Goal: Use online tool/utility: Utilize a website feature to perform a specific function

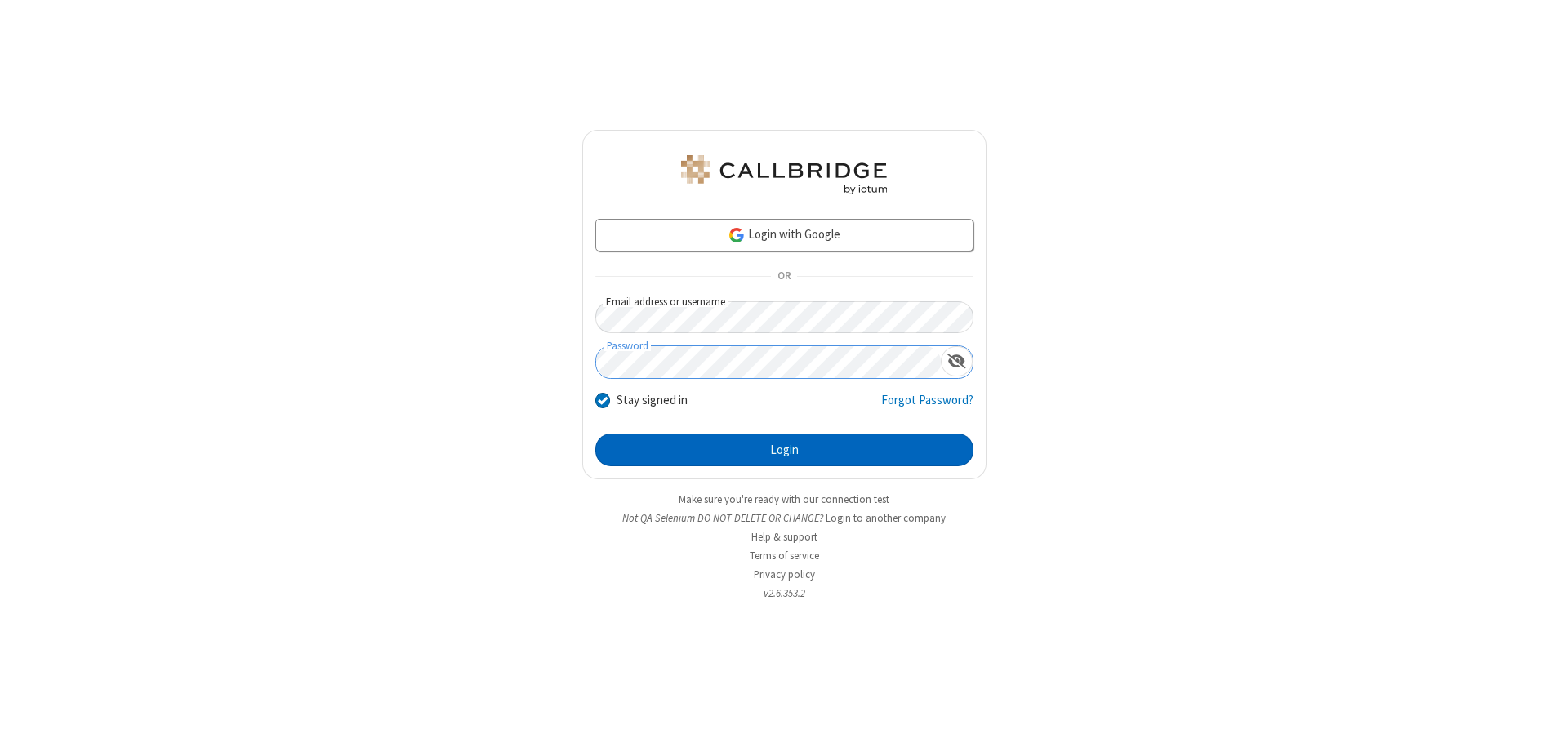
click at [784, 450] on button "Login" at bounding box center [784, 449] width 378 height 33
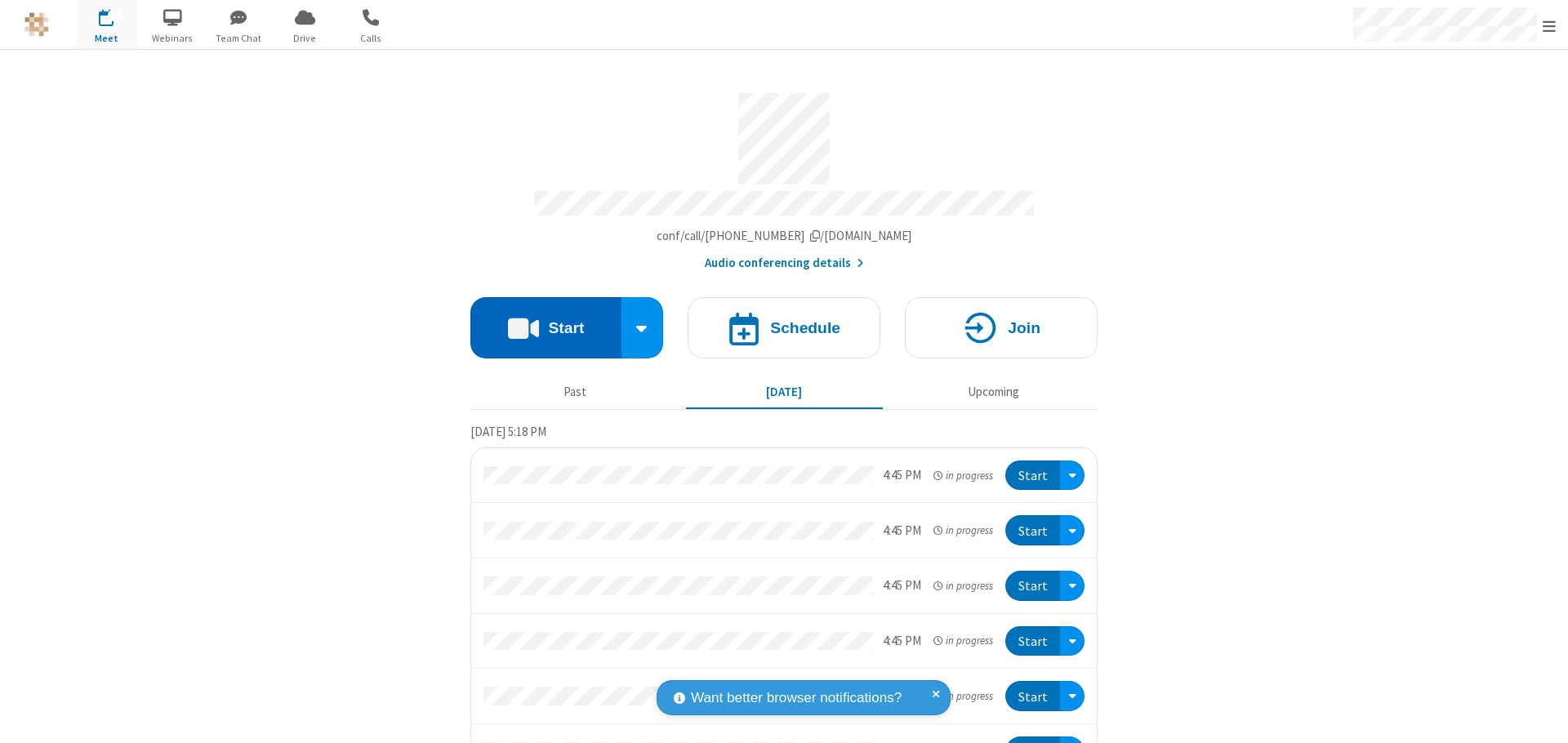
click at [539, 320] on button "Start" at bounding box center [546, 327] width 151 height 61
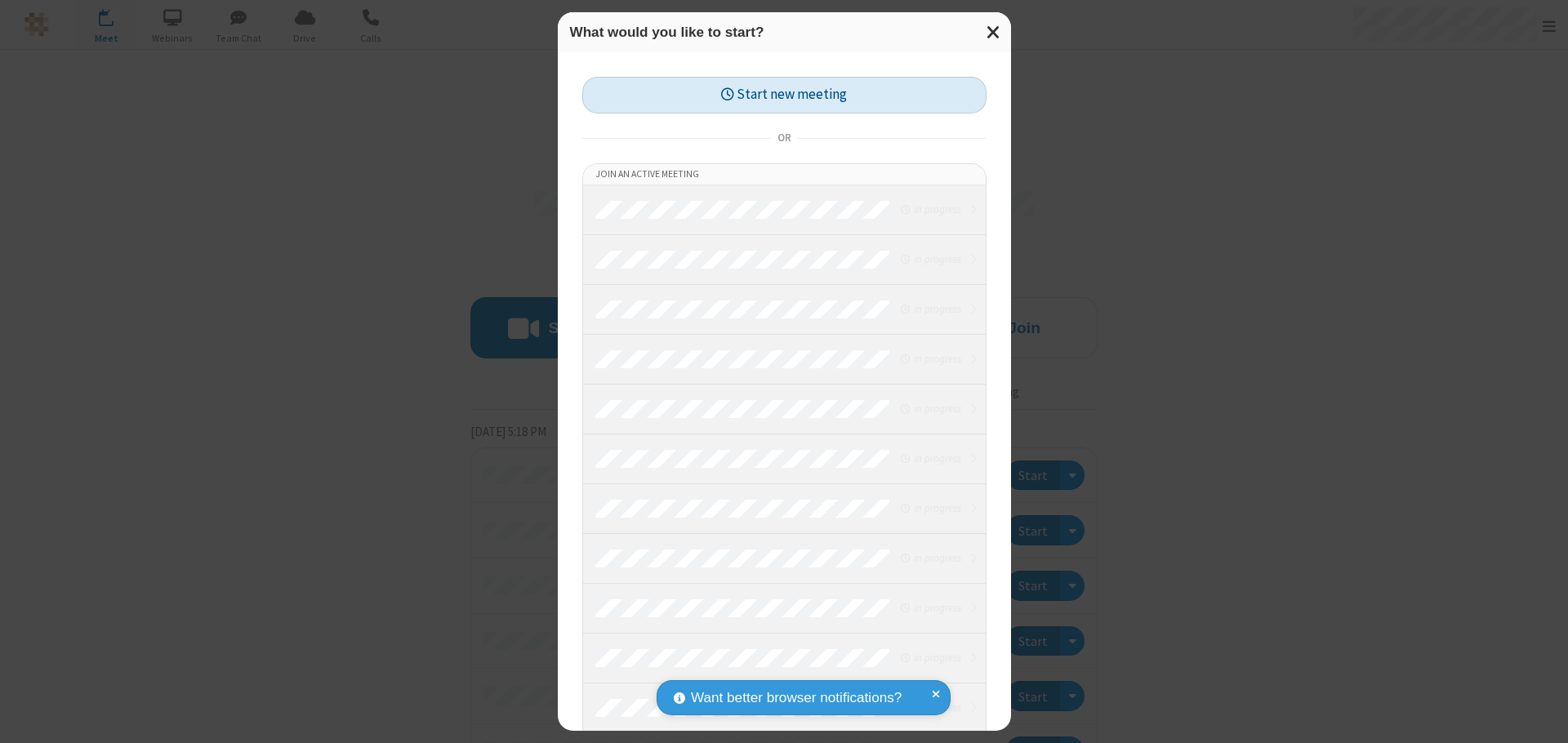
click at [784, 95] on button "Start new meeting" at bounding box center [784, 95] width 404 height 36
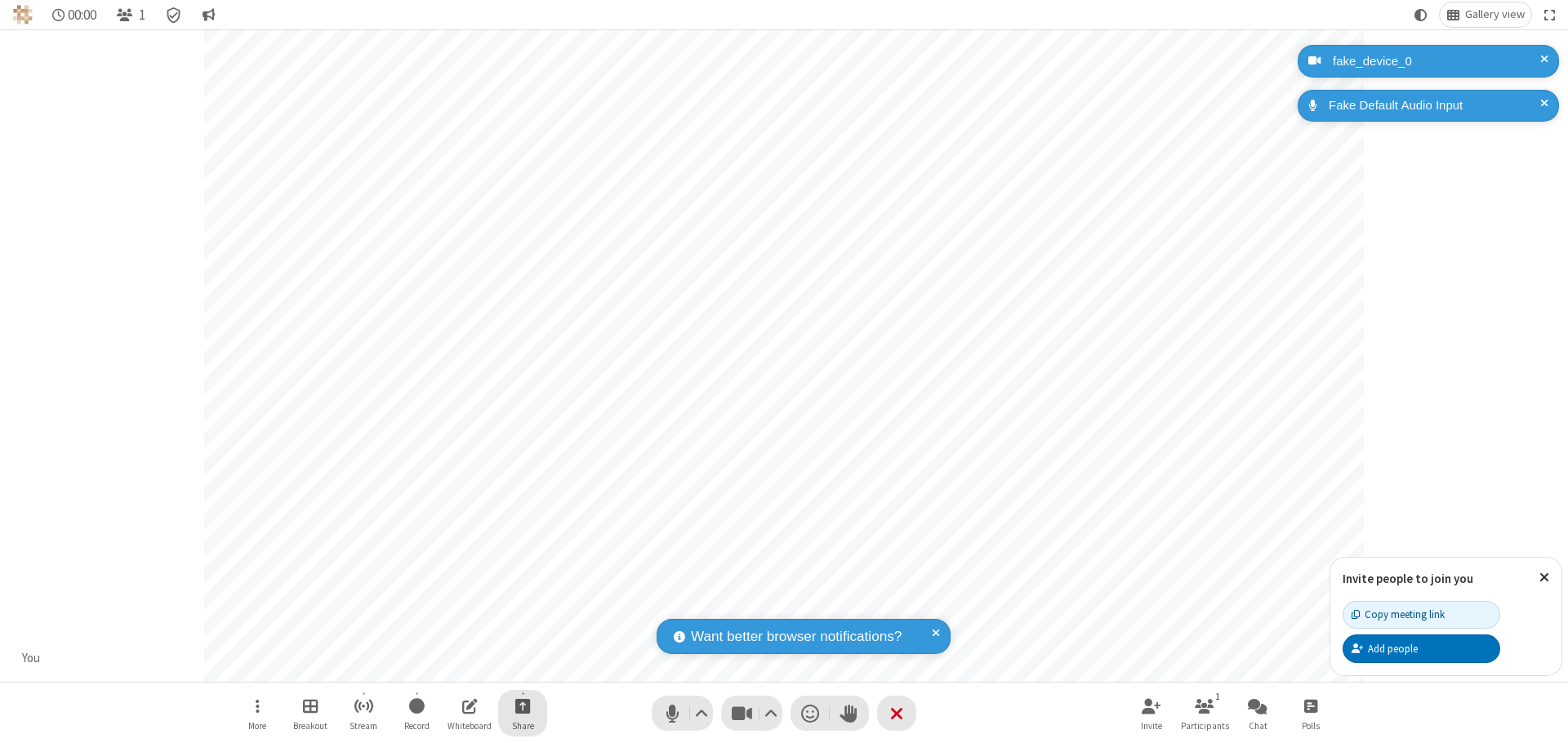
click at [522, 705] on span "Start sharing" at bounding box center [523, 706] width 15 height 20
click at [522, 606] on span "Share additional camera" at bounding box center [533, 609] width 121 height 14
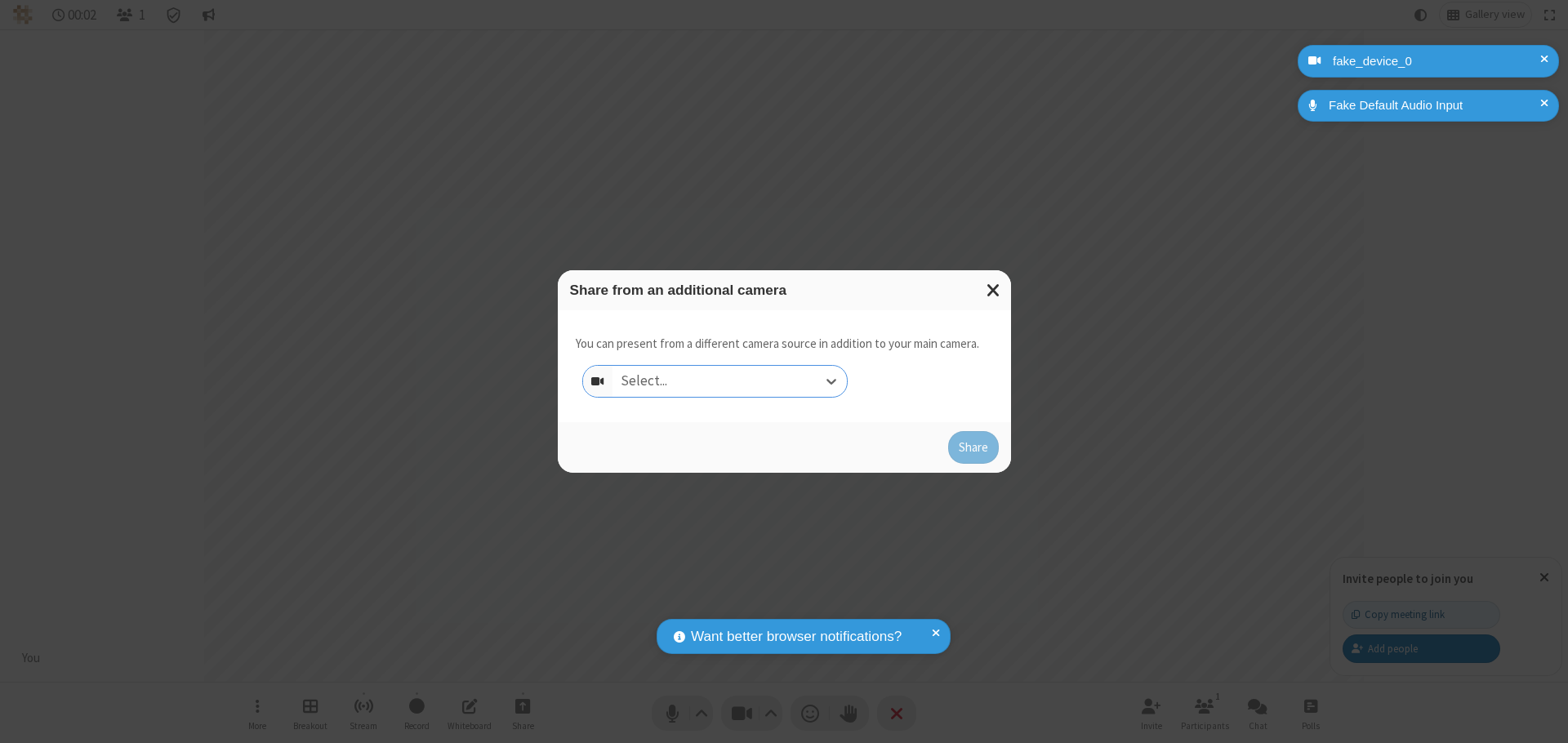
click at [729, 381] on div "Select..." at bounding box center [729, 381] width 235 height 31
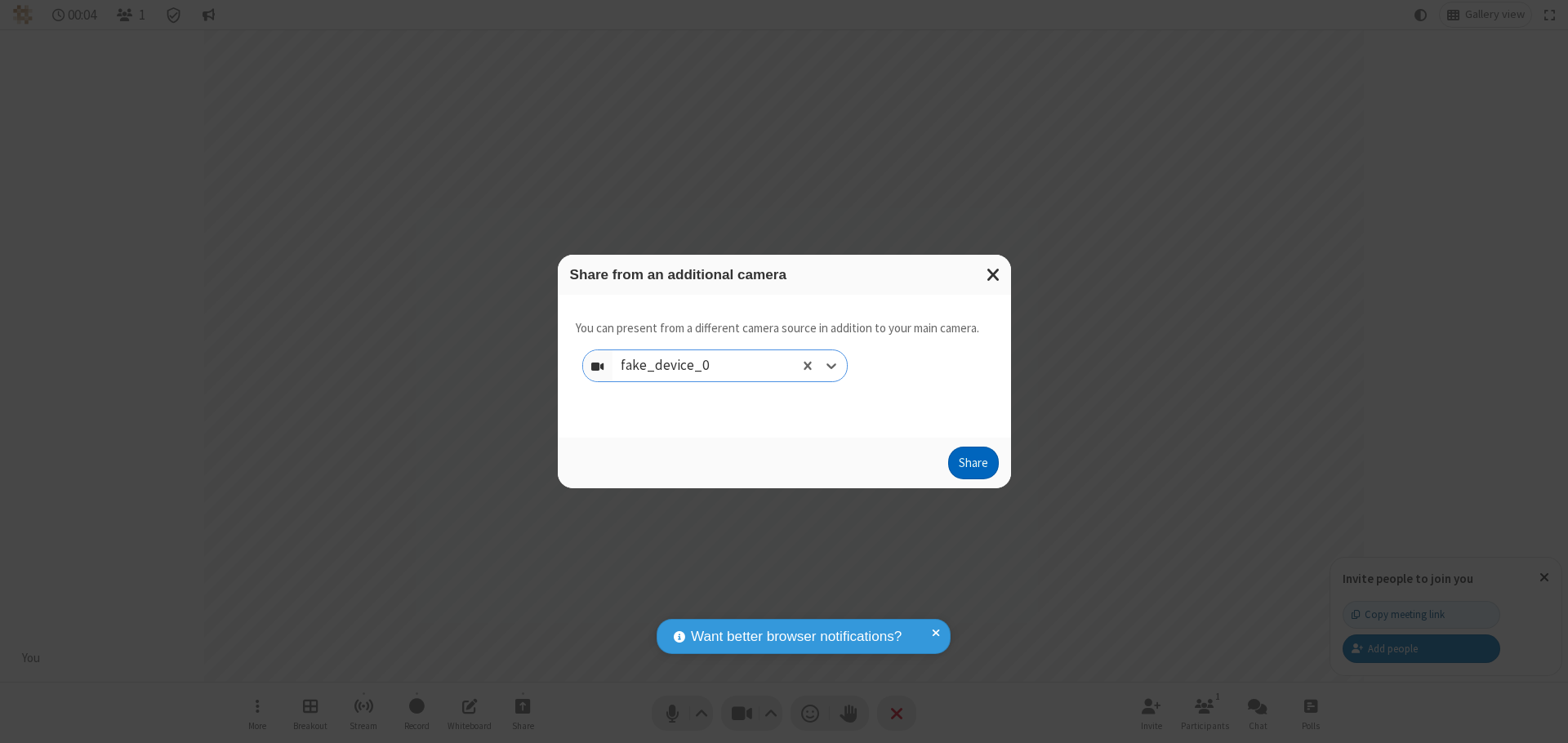
click at [973, 466] on button "Share" at bounding box center [974, 463] width 51 height 33
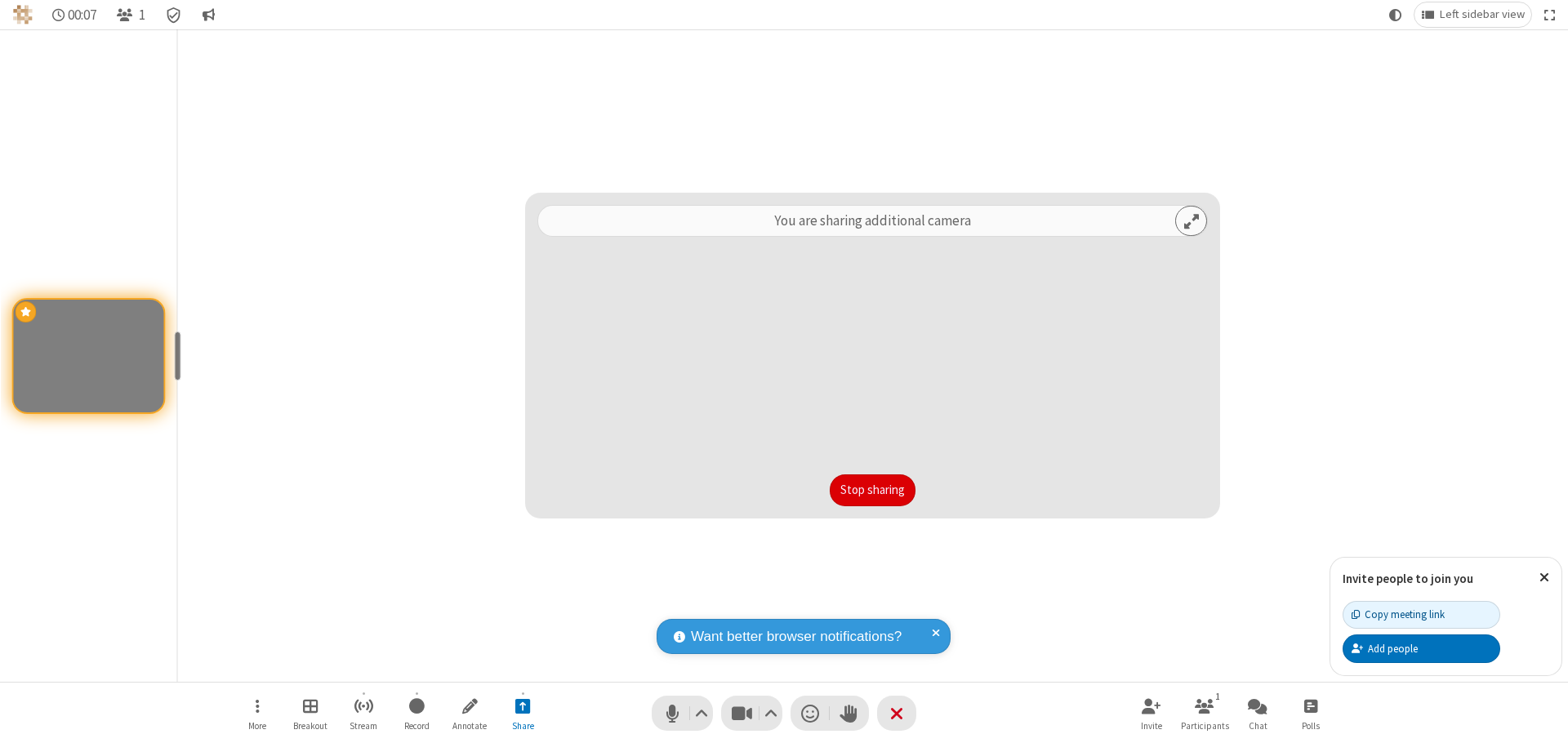
click at [872, 490] on button "Stop sharing" at bounding box center [872, 490] width 86 height 33
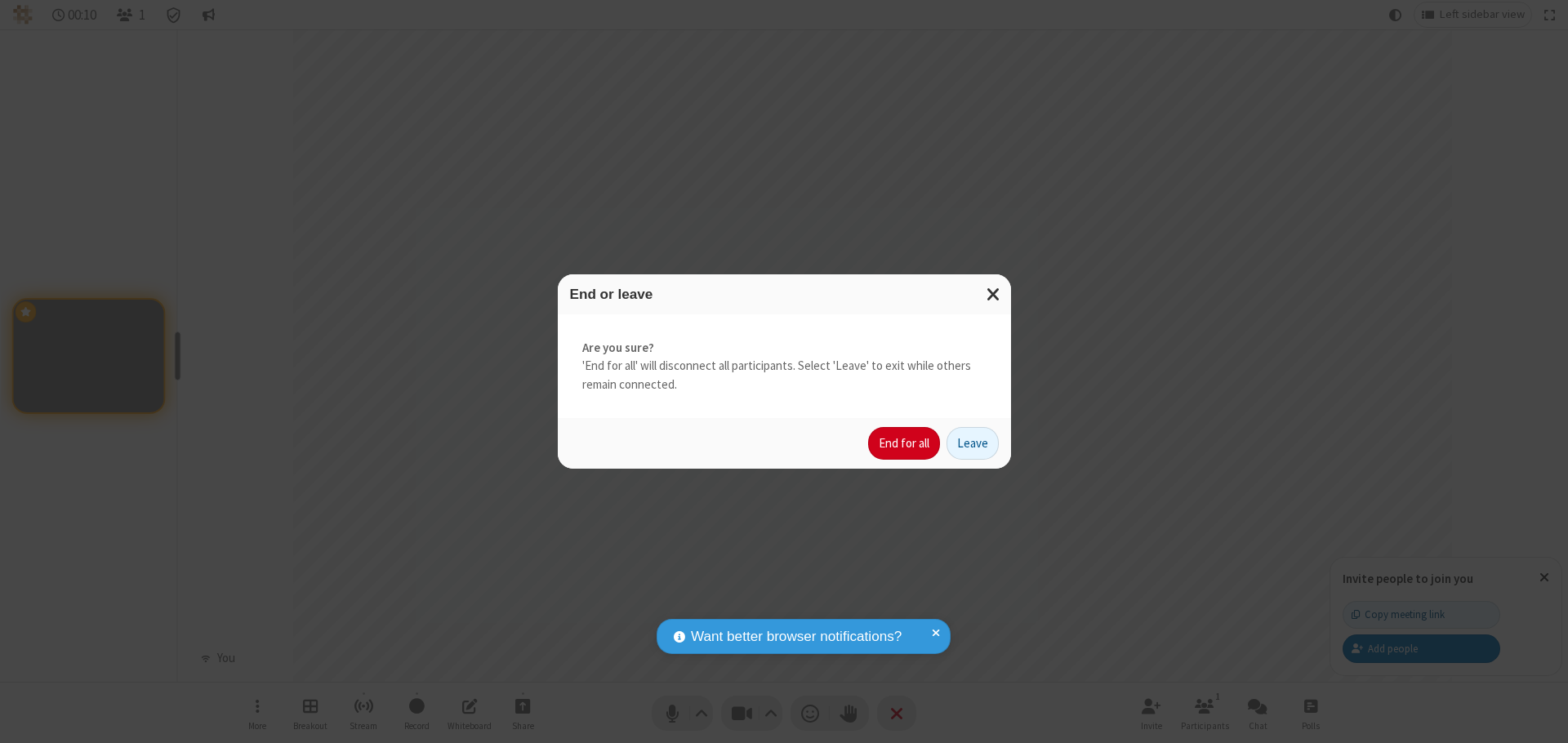
click at [905, 443] on button "End for all" at bounding box center [903, 443] width 72 height 33
